Goal: Task Accomplishment & Management: Complete application form

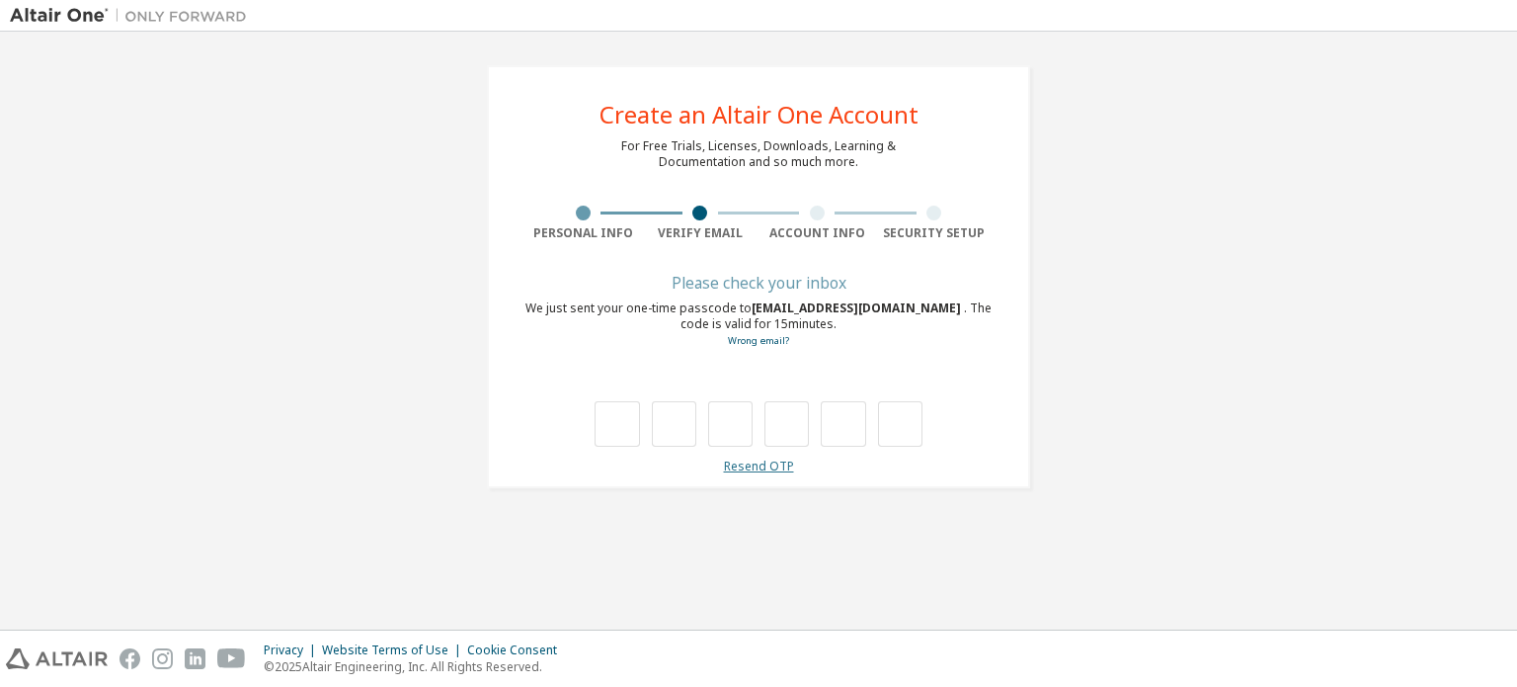
click at [754, 461] on link "Resend OTP" at bounding box center [759, 465] width 70 height 17
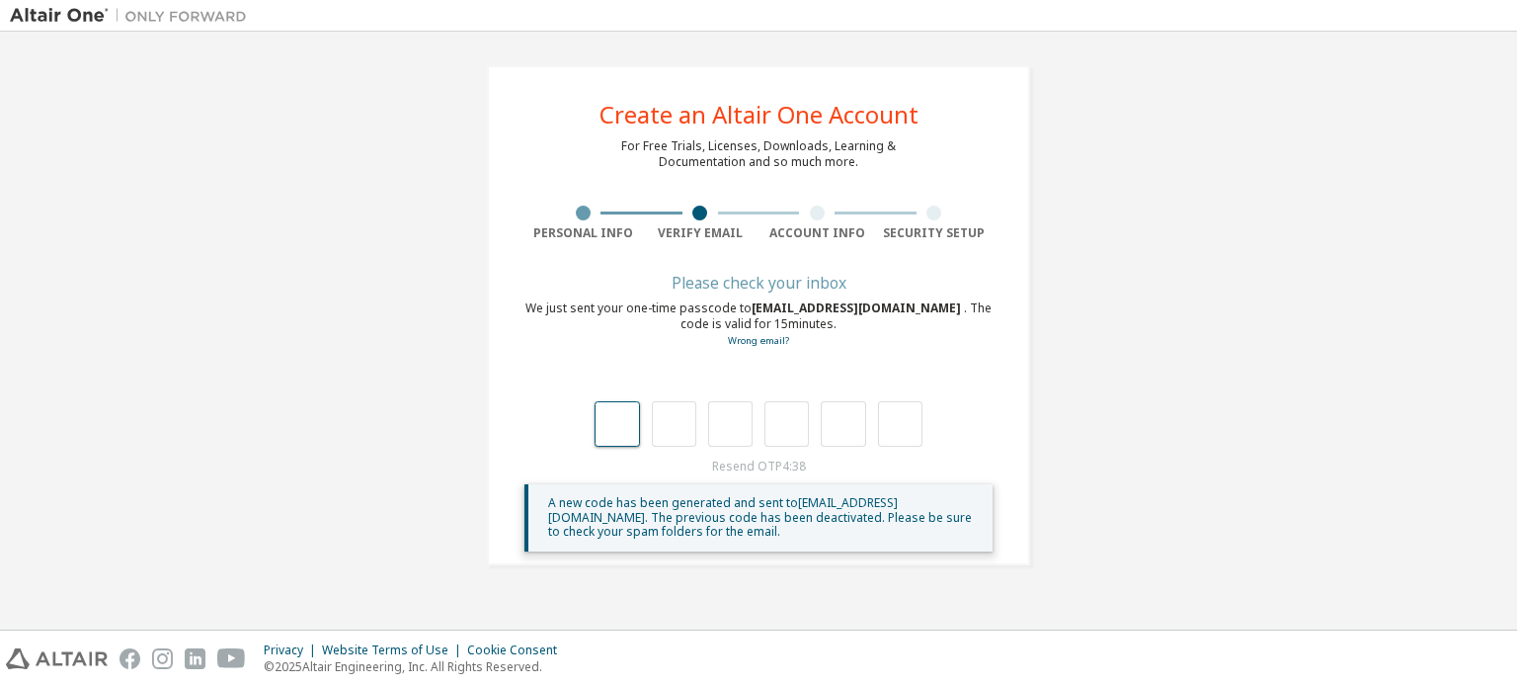
click at [614, 420] on input "text" at bounding box center [617, 423] width 44 height 45
type input "*"
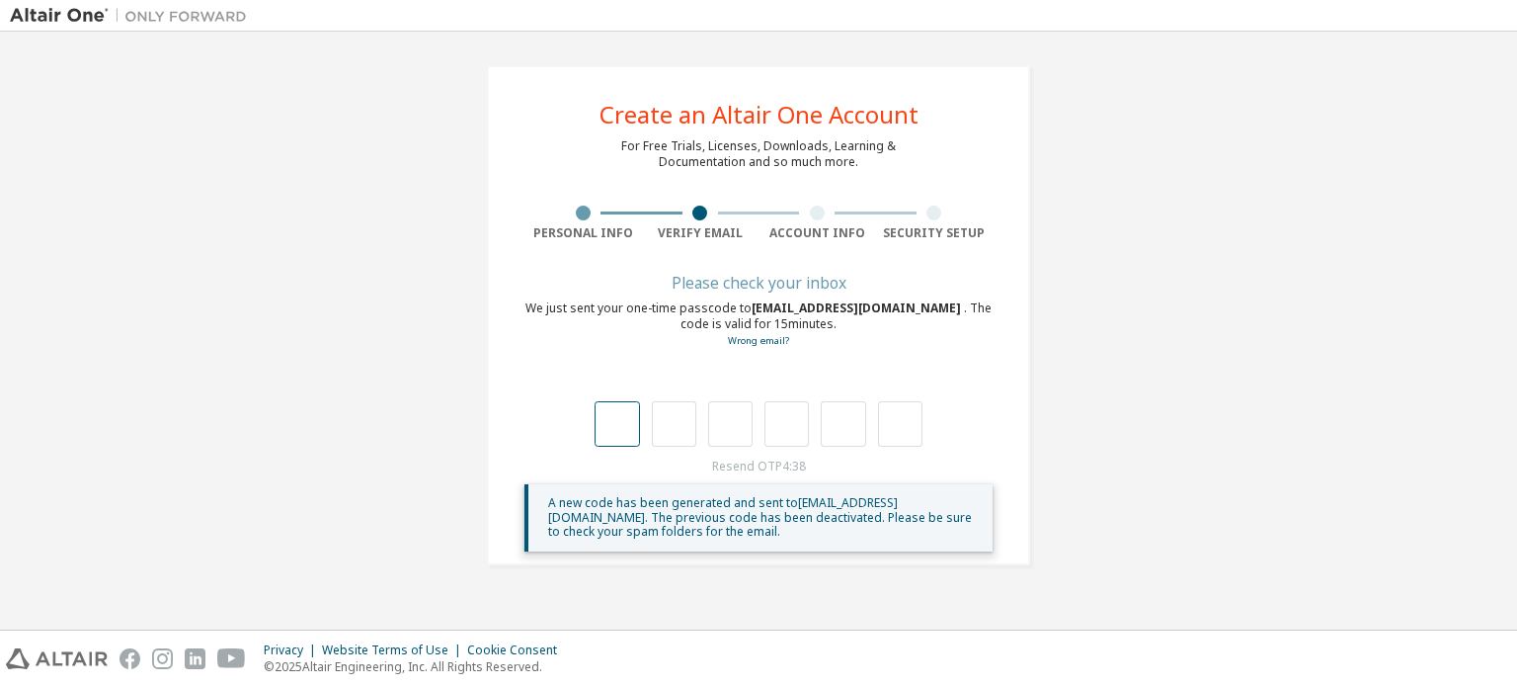
type input "*"
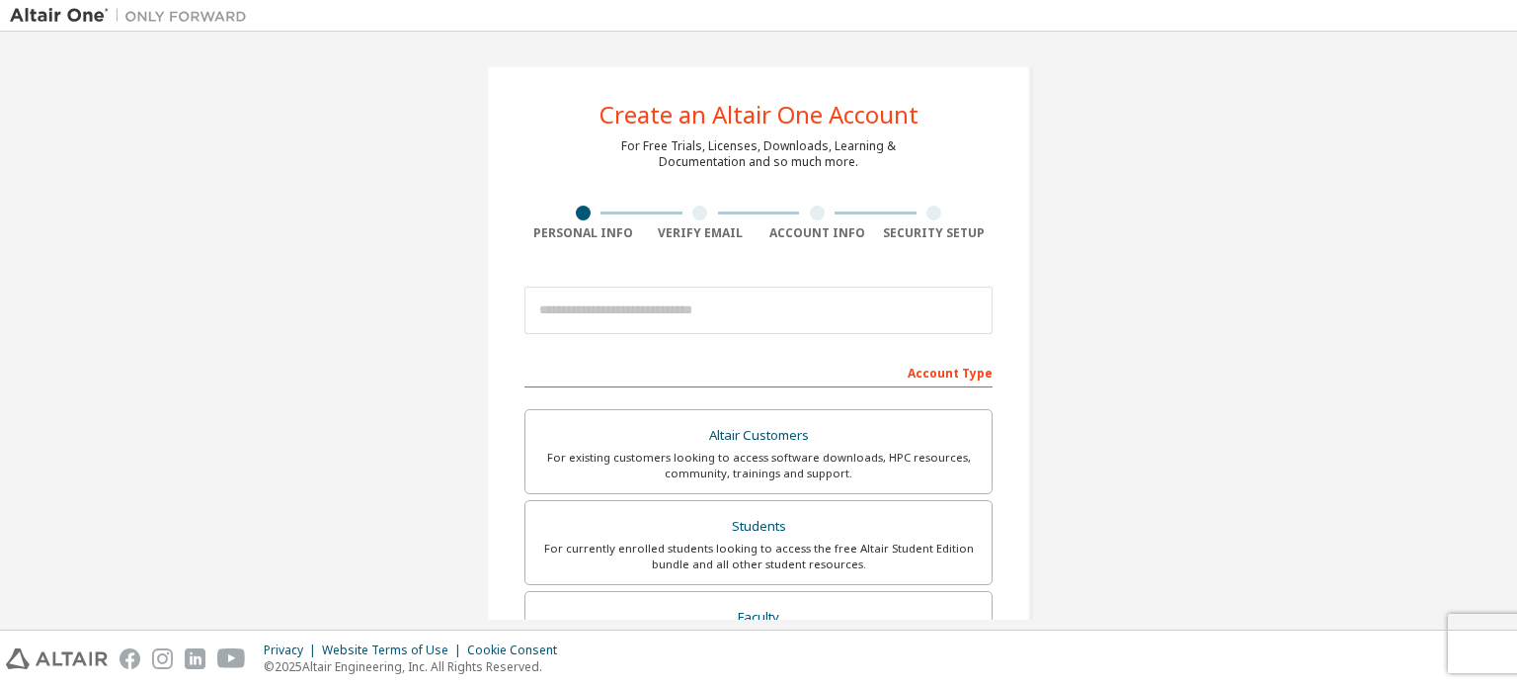
click at [76, 16] on img at bounding box center [133, 16] width 247 height 20
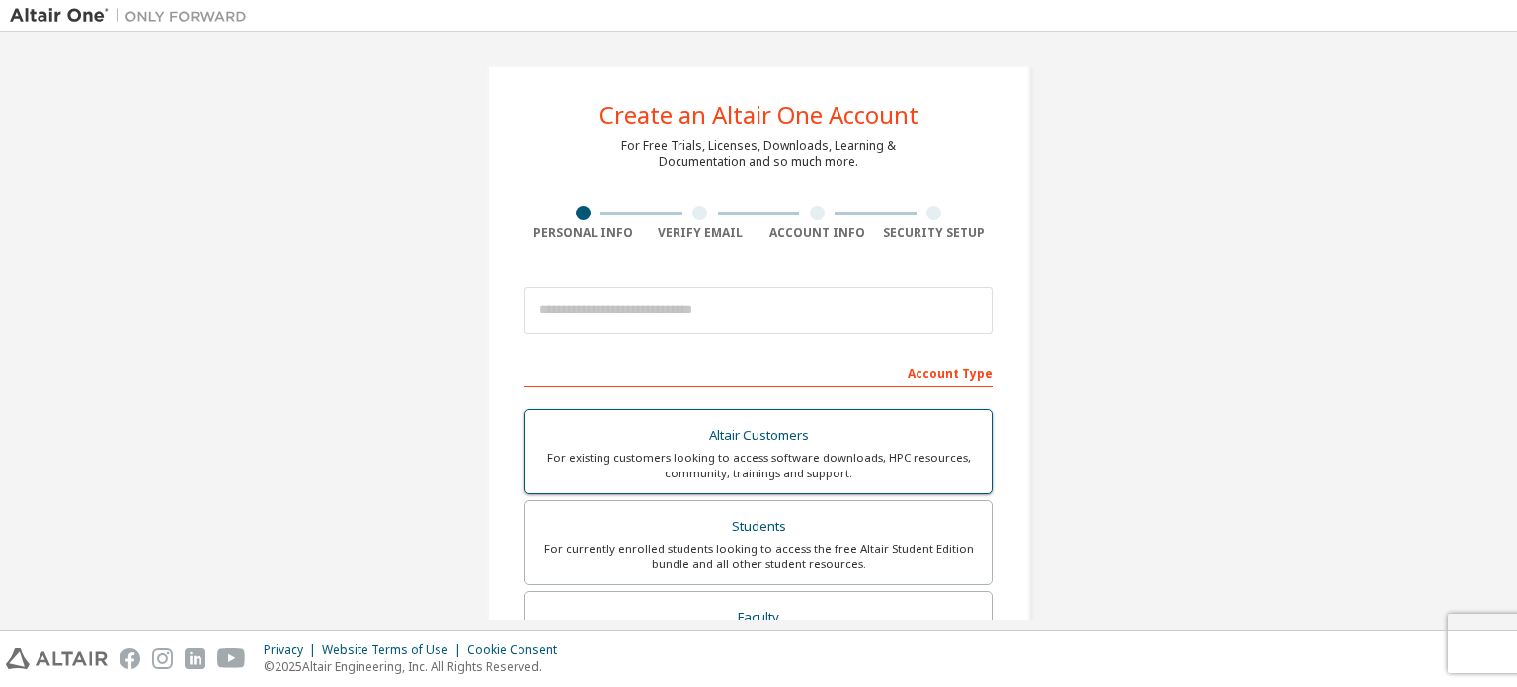
scroll to position [99, 0]
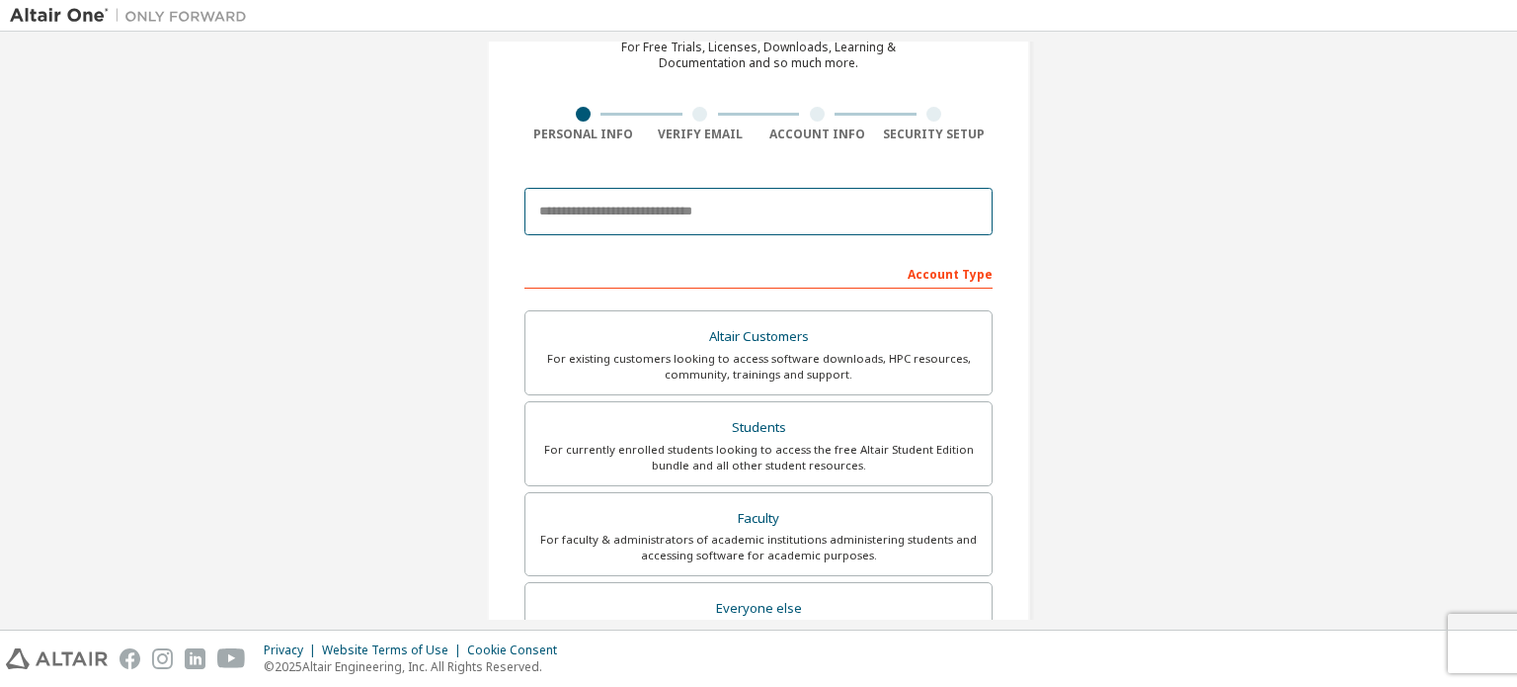
click at [679, 218] on input "email" at bounding box center [759, 211] width 468 height 47
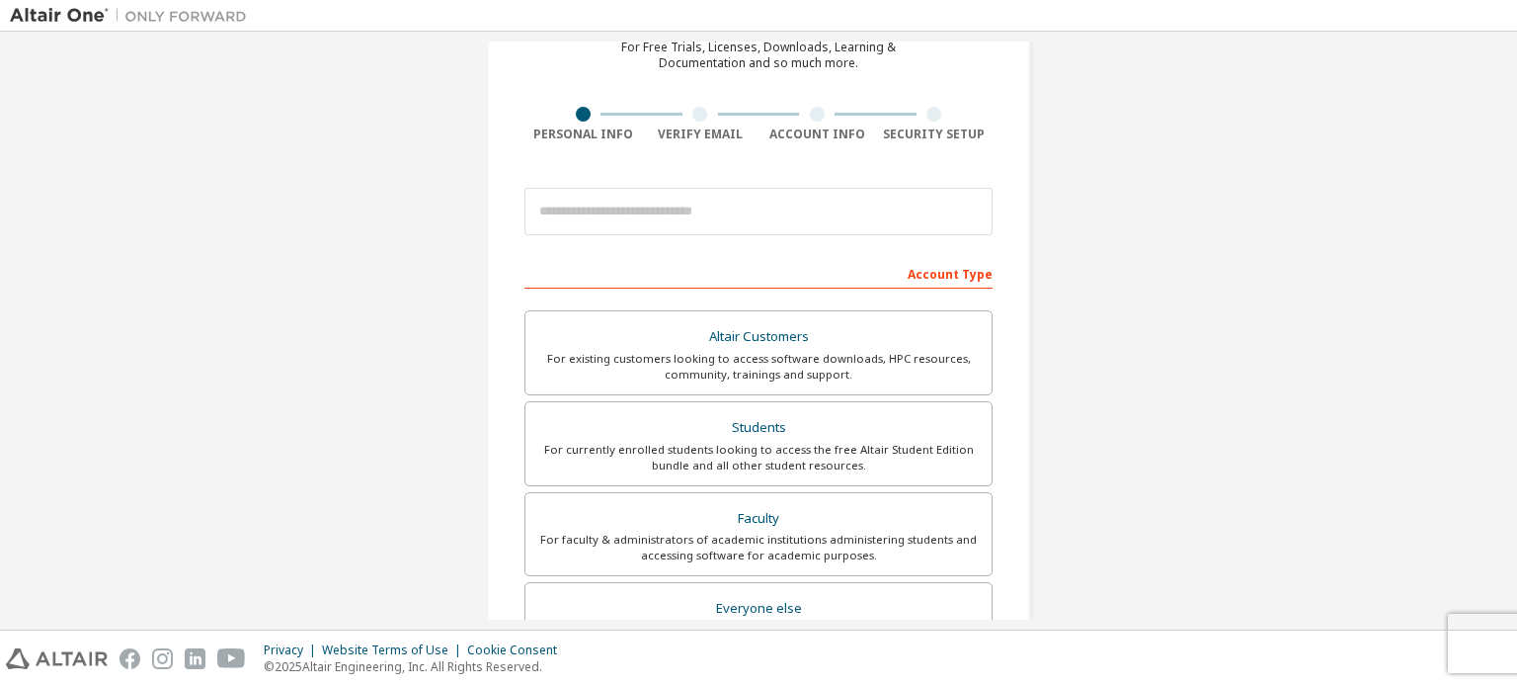
click at [487, 400] on div "Create an Altair One Account For Free Trials, Licenses, Downloads, Learning & D…" at bounding box center [758, 465] width 543 height 999
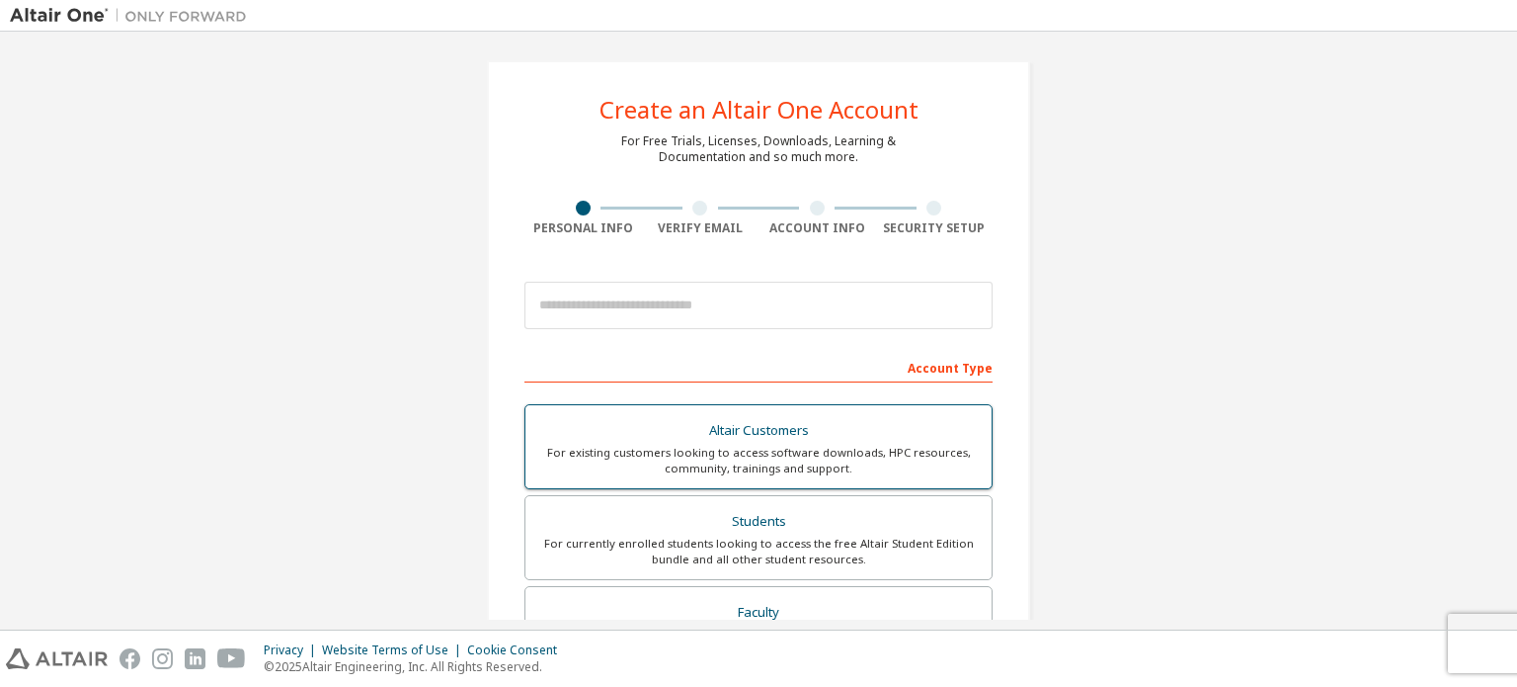
scroll to position [0, 0]
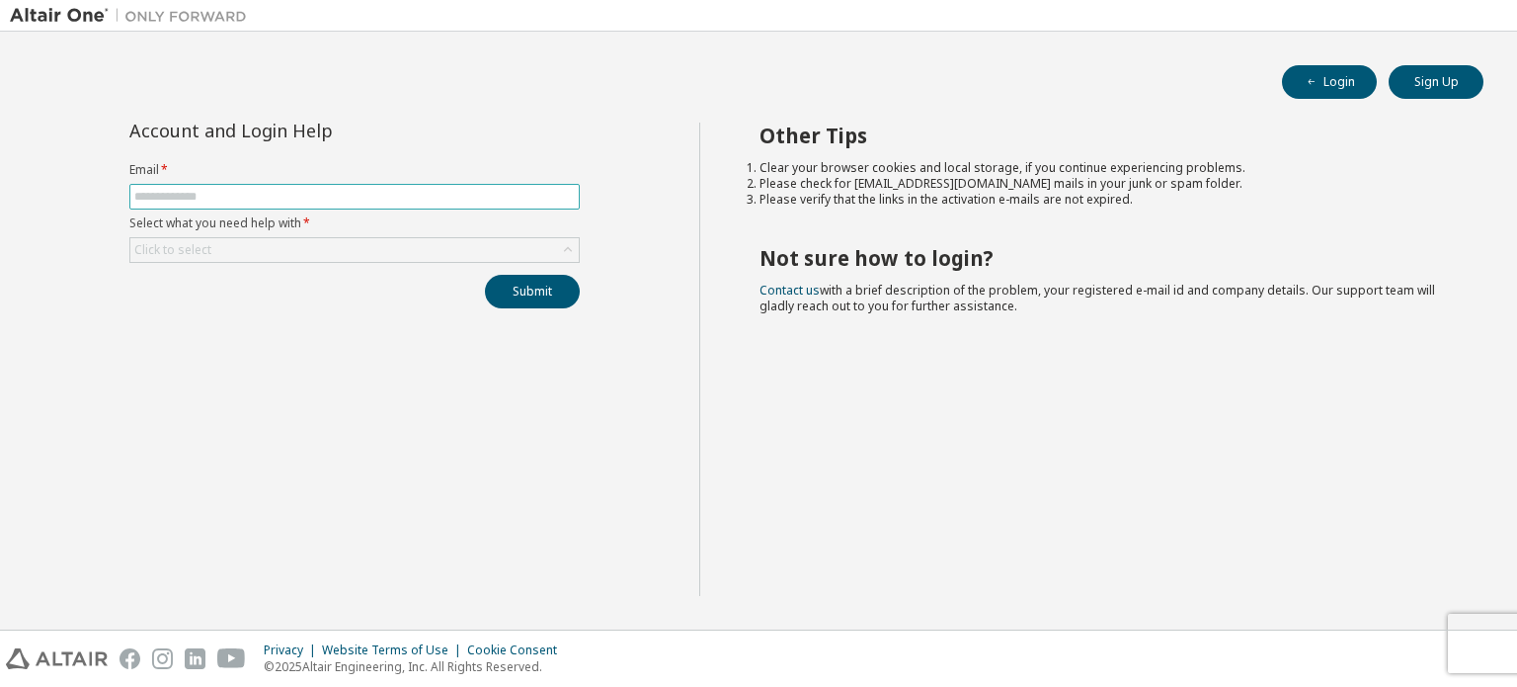
click at [208, 193] on input "text" at bounding box center [354, 197] width 441 height 16
click at [410, 426] on div "Account and Login Help Email * Select what you need help with * Click to select…" at bounding box center [354, 358] width 689 height 473
click at [226, 195] on input "text" at bounding box center [354, 197] width 441 height 16
paste input "**********"
type input "**********"
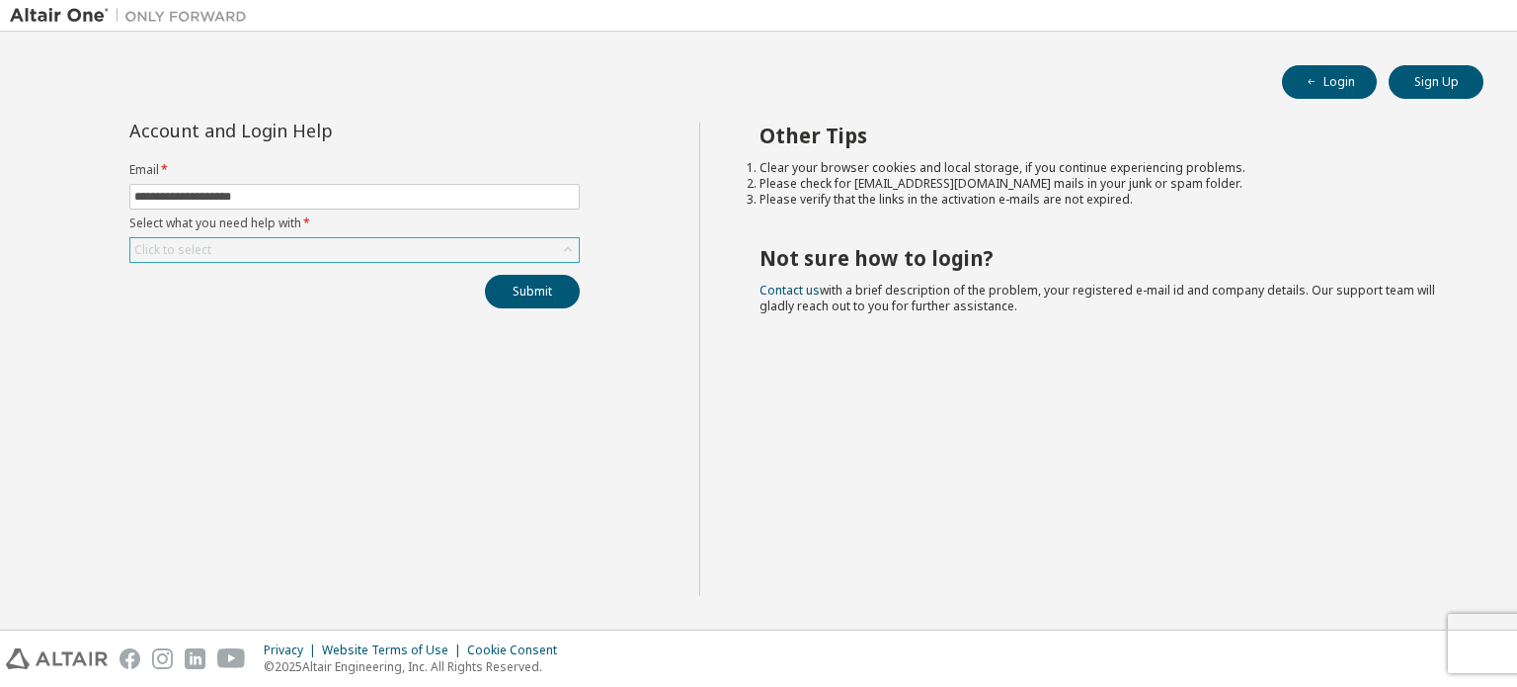
click at [320, 246] on div "Click to select" at bounding box center [354, 250] width 448 height 24
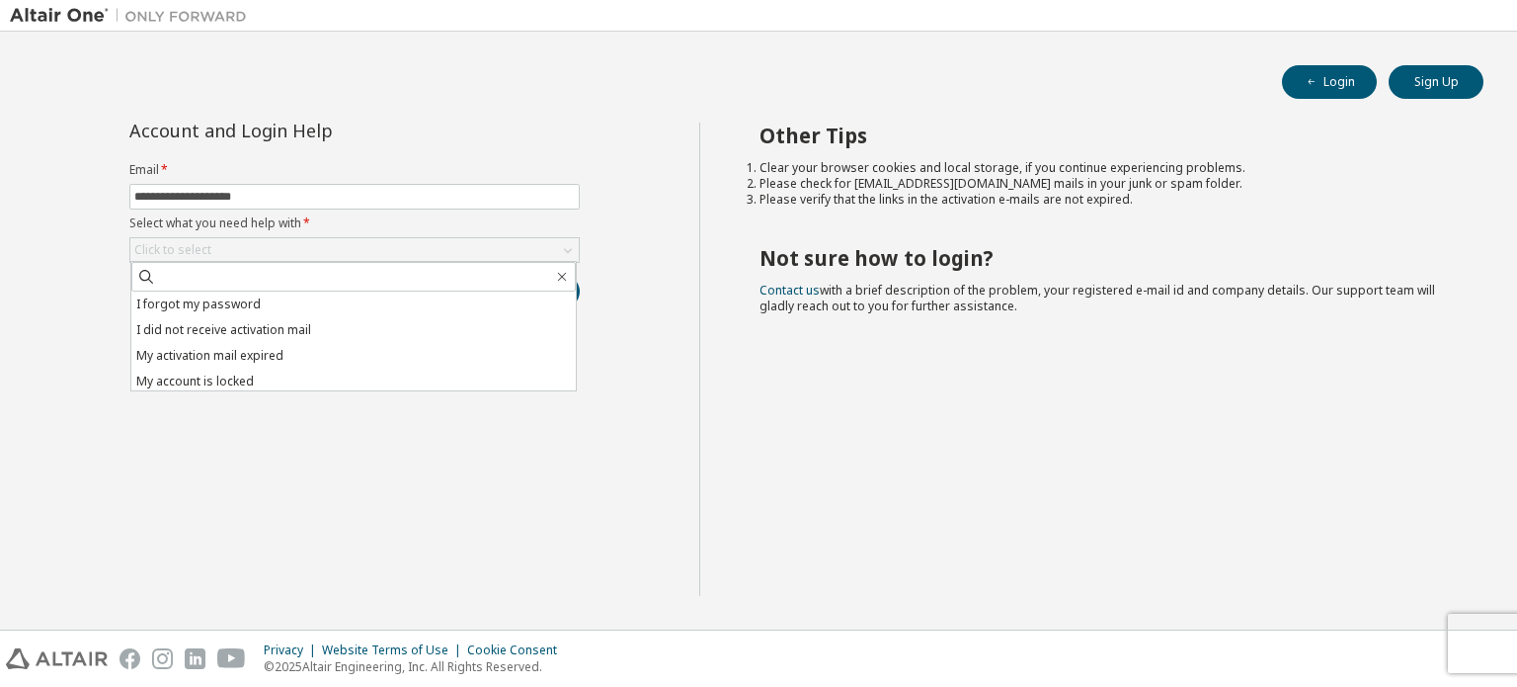
click at [291, 407] on div "**********" at bounding box center [354, 358] width 689 height 473
